Goal: Information Seeking & Learning: Learn about a topic

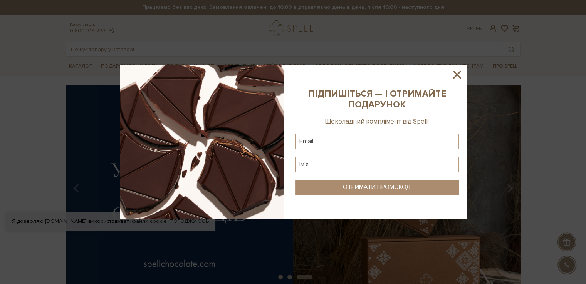
click at [457, 78] on icon at bounding box center [456, 74] width 13 height 13
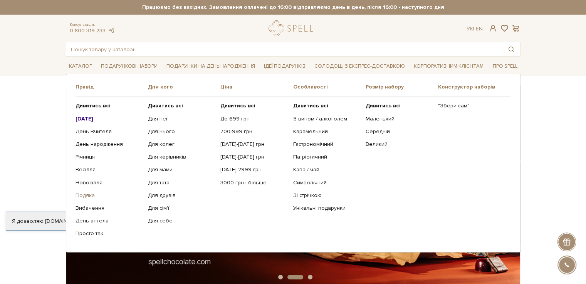
click at [87, 196] on link "Подяка" at bounding box center [108, 195] width 67 height 7
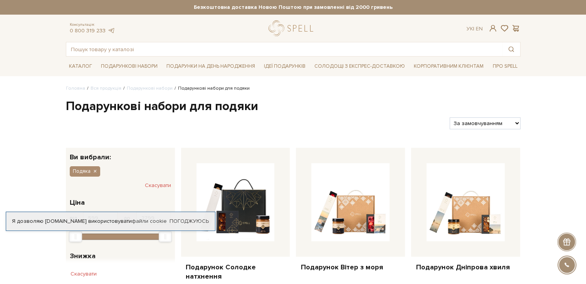
scroll to position [115, 0]
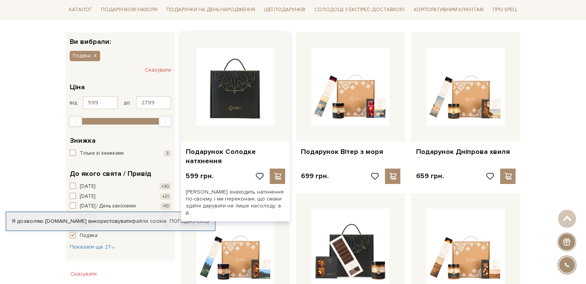
click at [234, 100] on img at bounding box center [235, 87] width 78 height 78
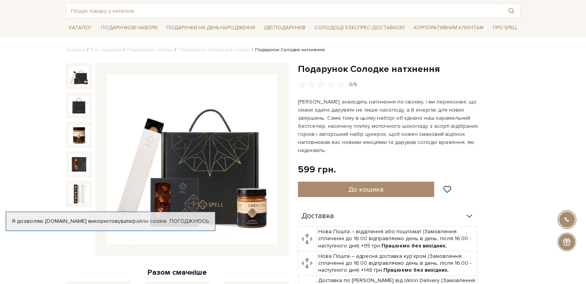
scroll to position [77, 0]
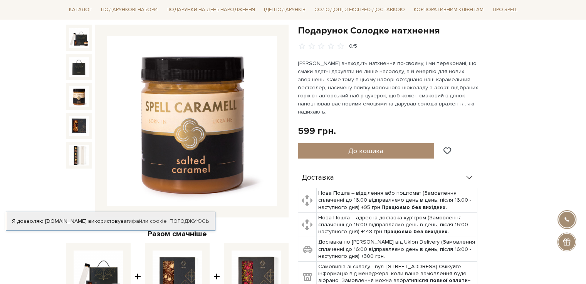
click at [80, 101] on img at bounding box center [79, 96] width 20 height 20
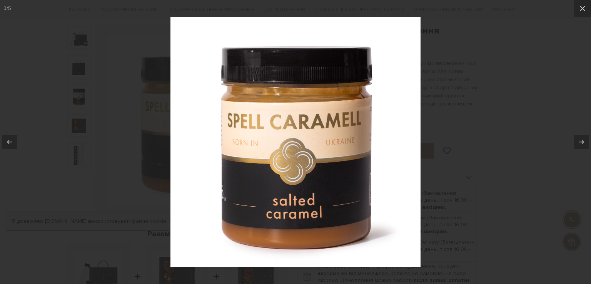
click at [132, 150] on div at bounding box center [295, 142] width 591 height 284
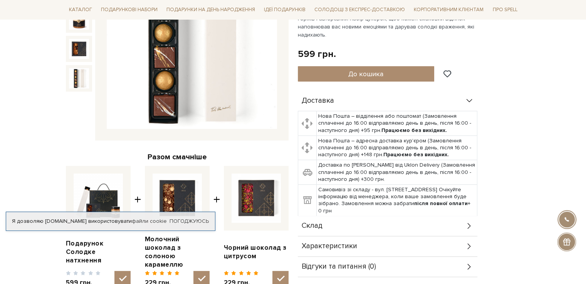
scroll to position [38, 0]
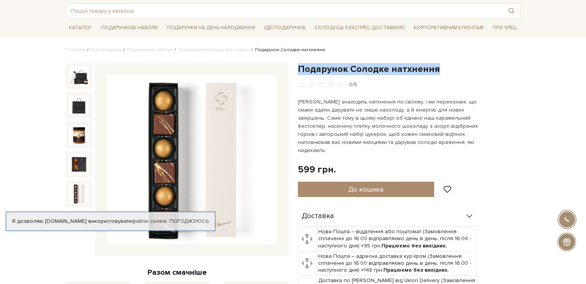
drag, startPoint x: 442, startPoint y: 71, endPoint x: 296, endPoint y: 69, distance: 146.3
click at [296, 69] on div "Подарунок Солодке натхнення 0/5 599 грн. Оплата частинами: До кошика" at bounding box center [409, 262] width 232 height 399
copy h1 "Подарунок Солодке натхнення"
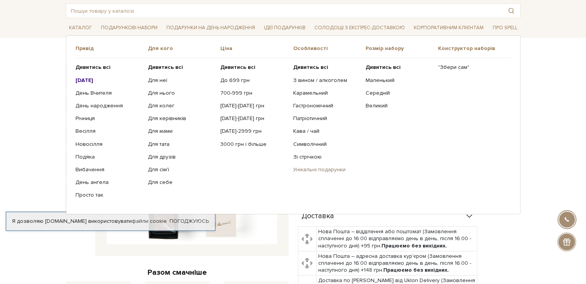
click at [308, 169] on link "Унікальні подарунки" at bounding box center [326, 169] width 67 height 7
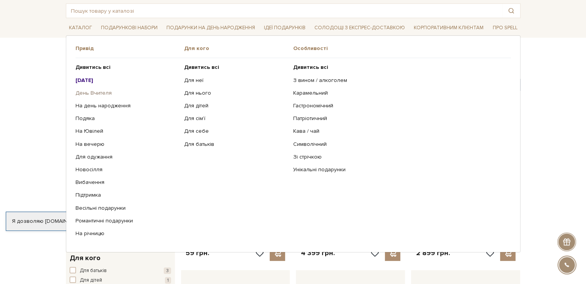
scroll to position [77, 0]
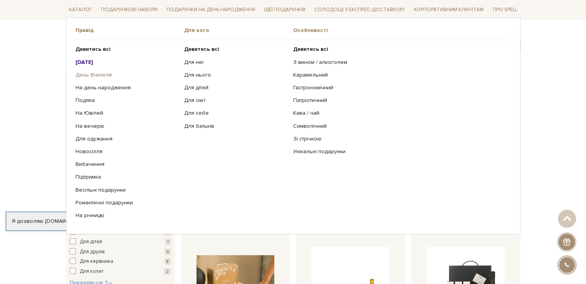
click at [98, 75] on link "День Вчителя" at bounding box center [126, 75] width 103 height 7
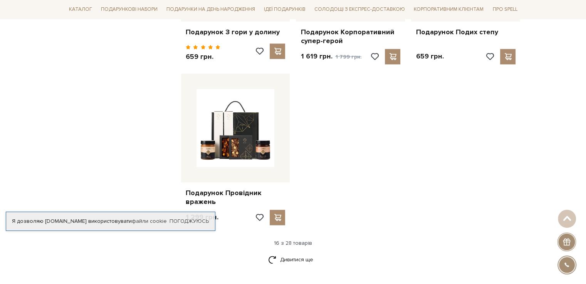
scroll to position [924, 0]
